Goal: Book appointment/travel/reservation

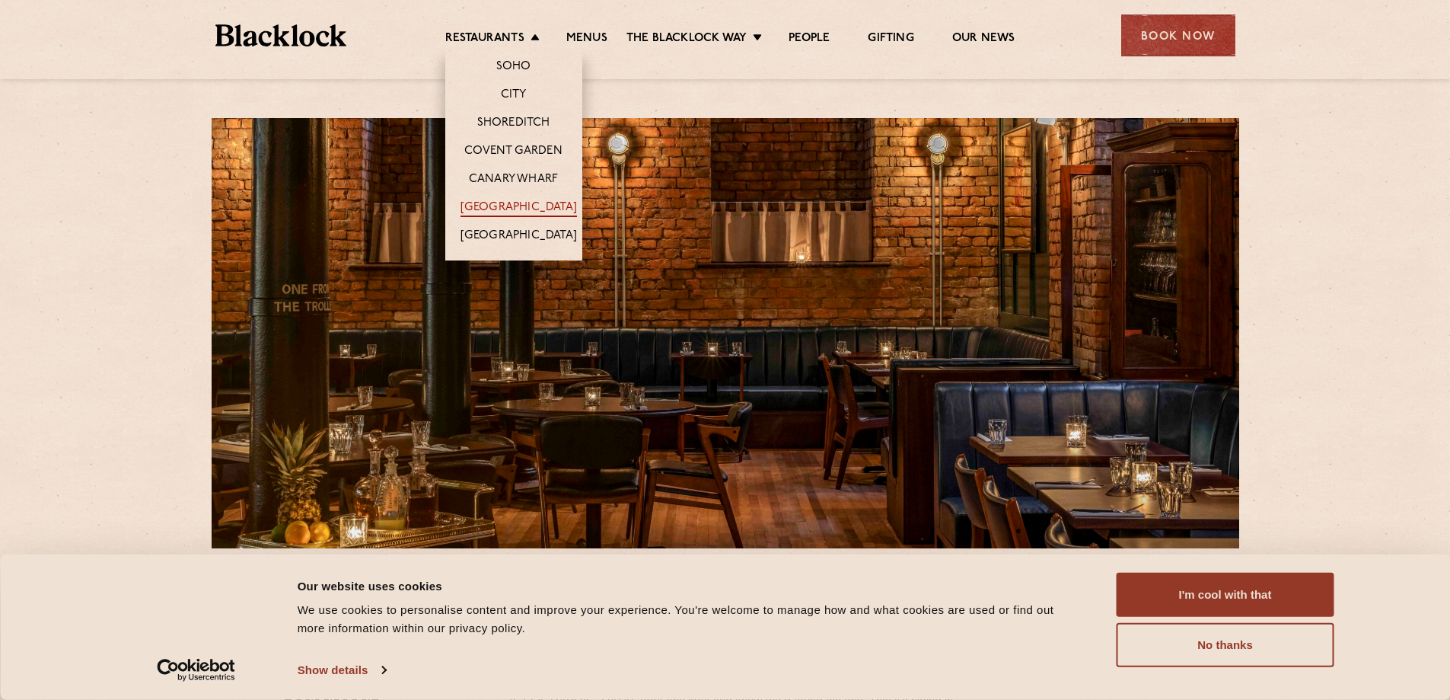
click at [542, 207] on link "[GEOGRAPHIC_DATA]" at bounding box center [519, 208] width 116 height 17
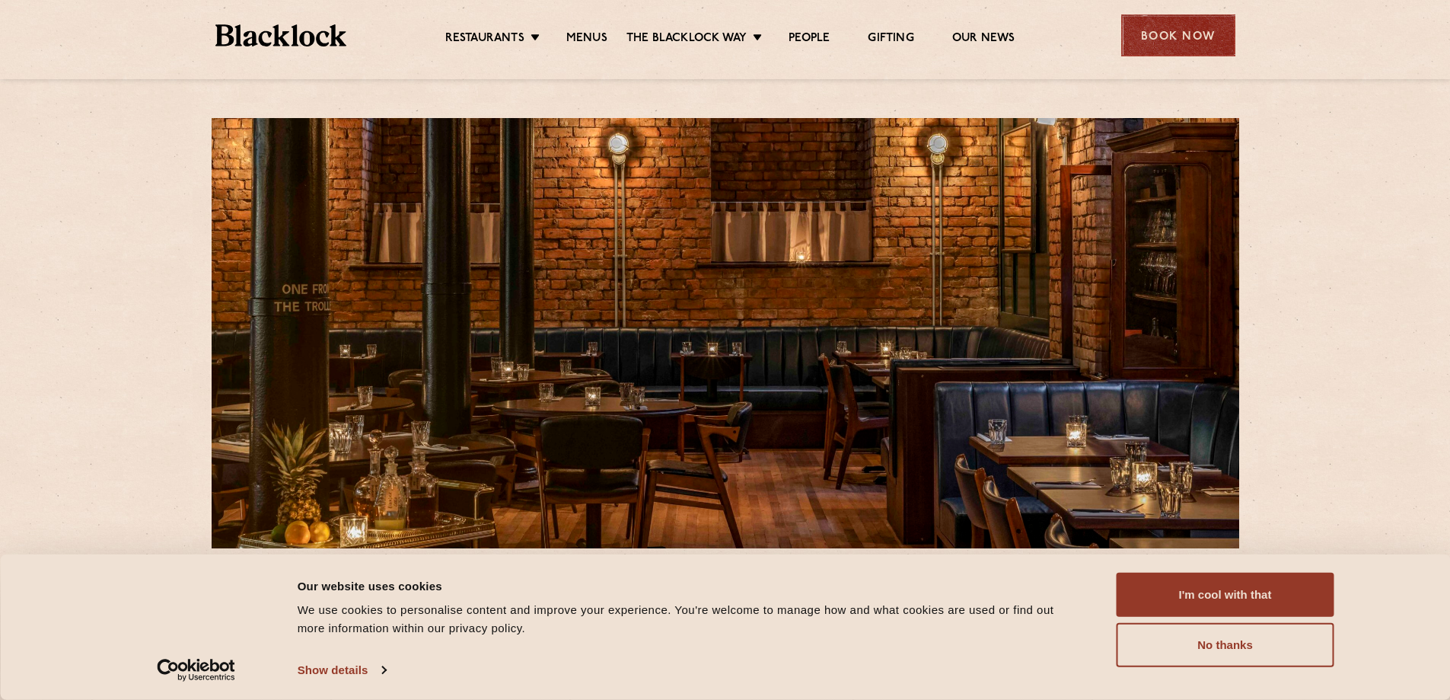
click at [1194, 37] on div "Book Now" at bounding box center [1178, 35] width 114 height 42
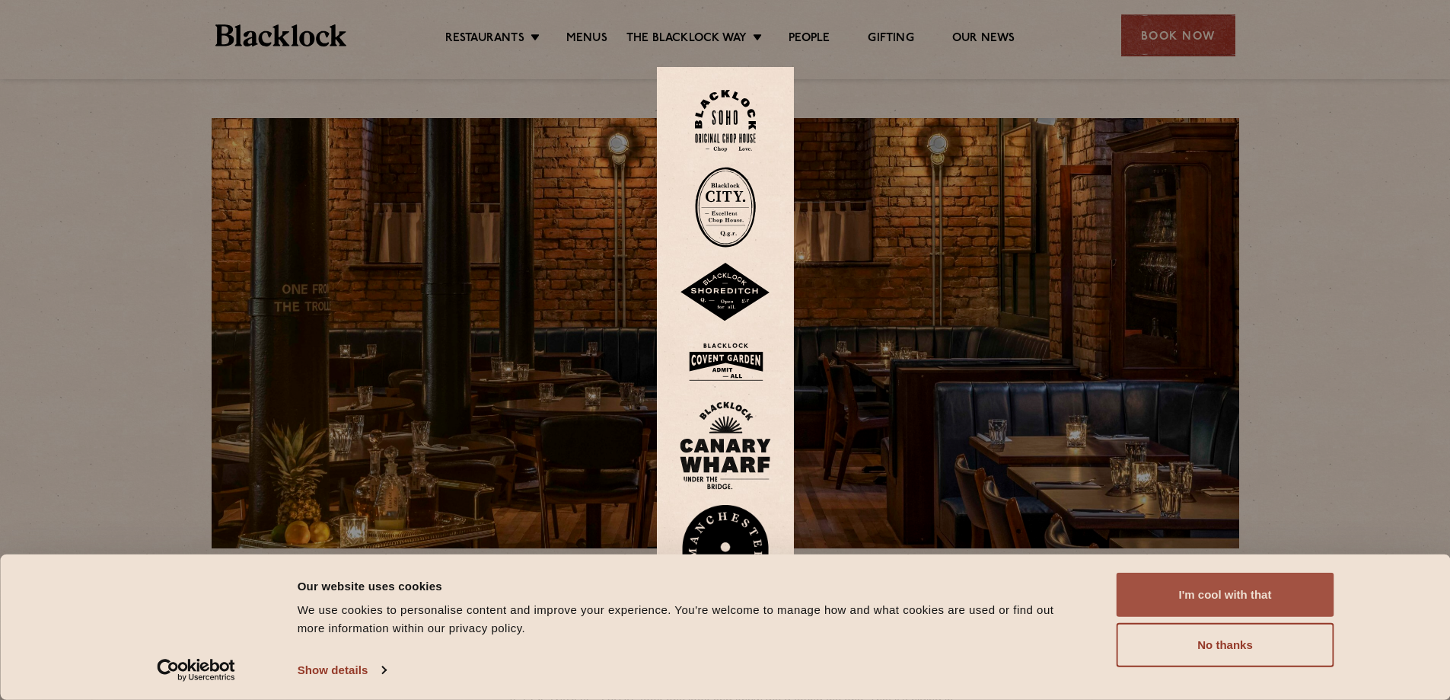
click at [1200, 590] on button "I'm cool with that" at bounding box center [1226, 594] width 218 height 44
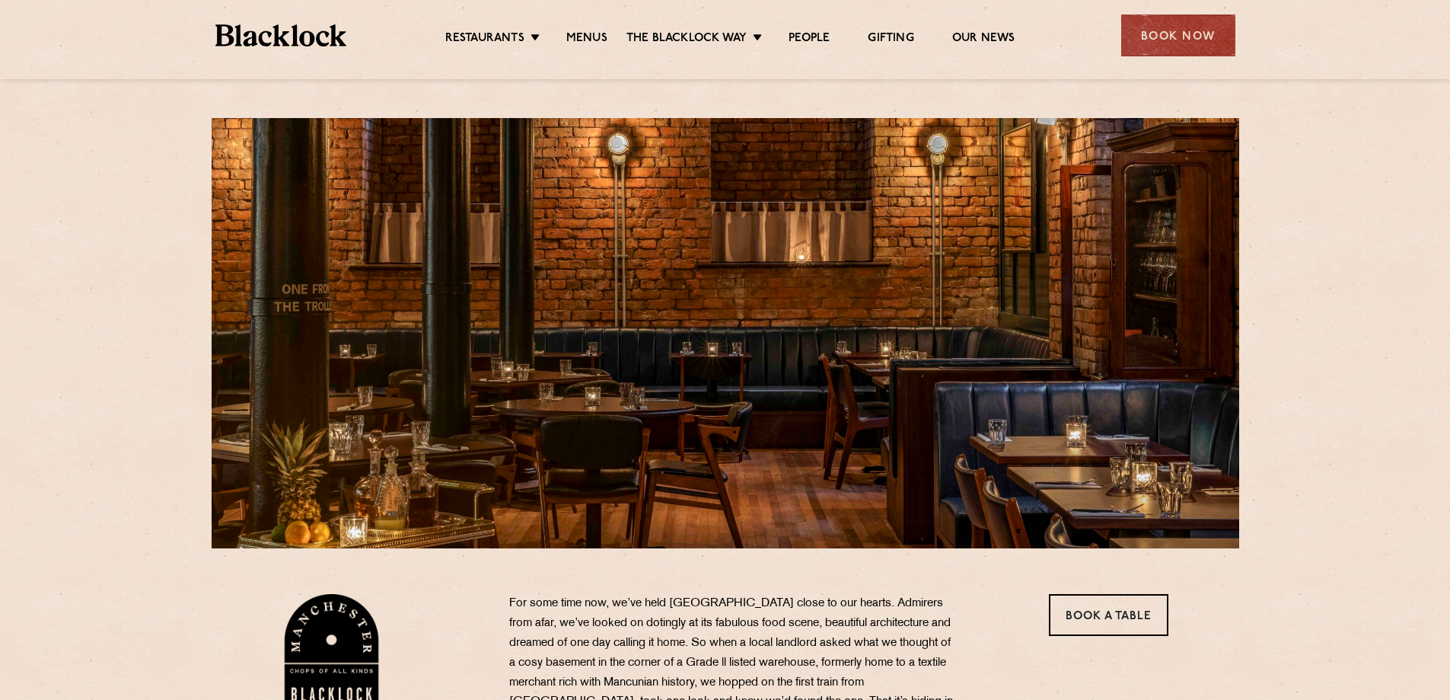
scroll to position [305, 0]
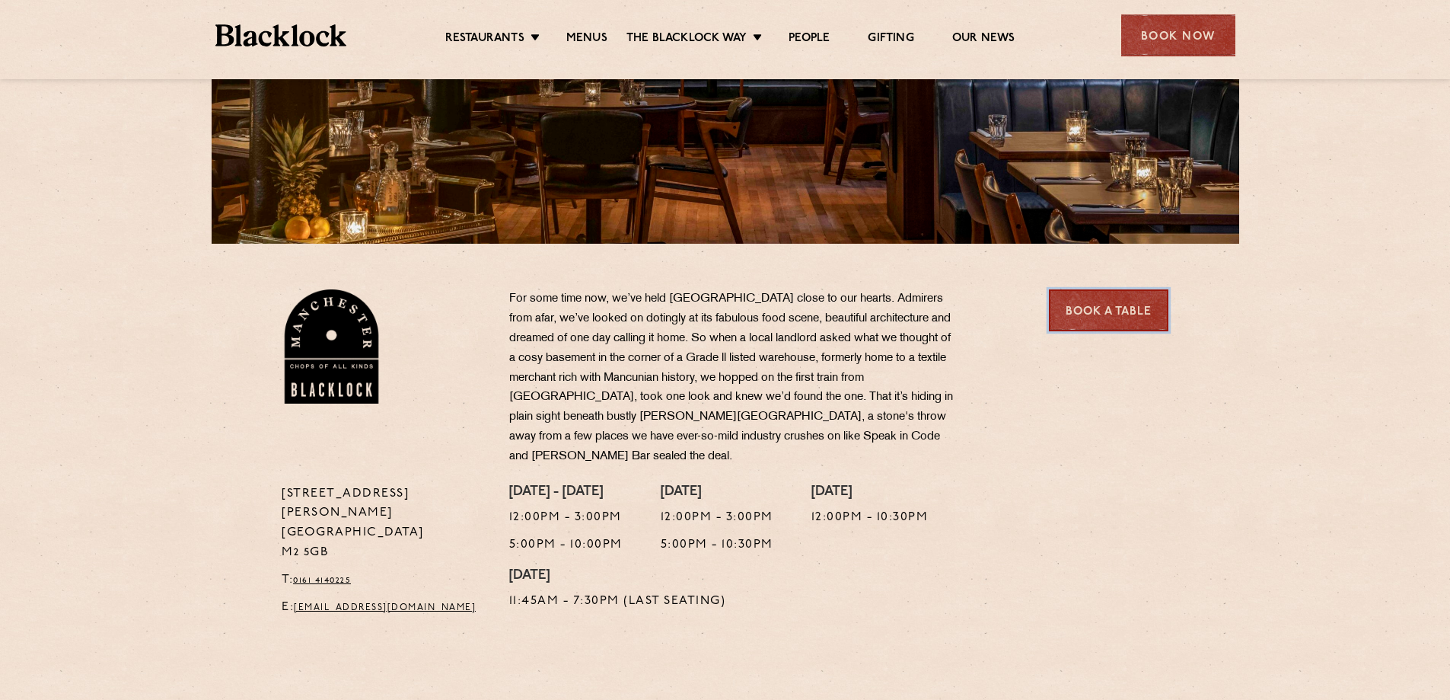
click at [1117, 316] on link "Book a Table" at bounding box center [1109, 310] width 120 height 42
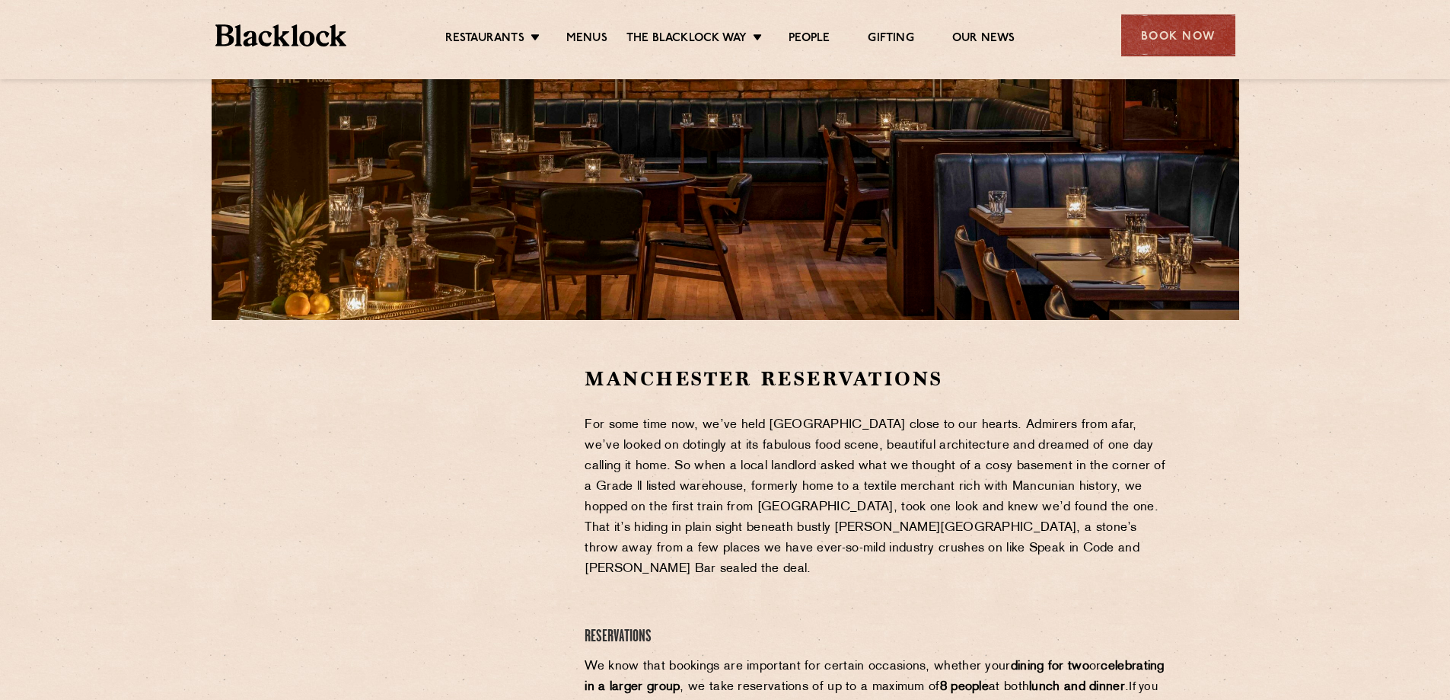
scroll to position [457, 0]
